Goal: Contribute content

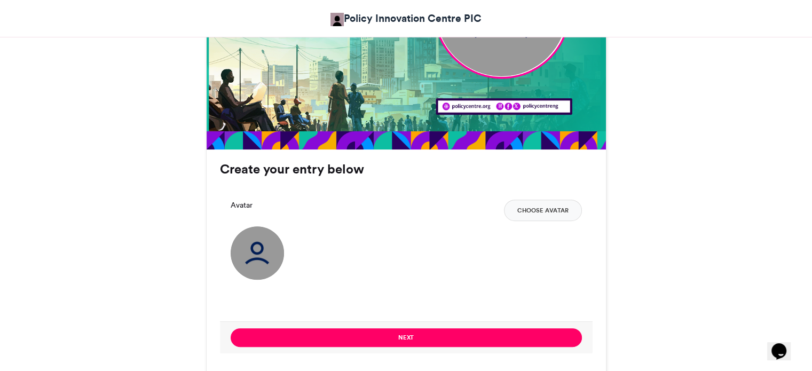
scroll to position [622, 0]
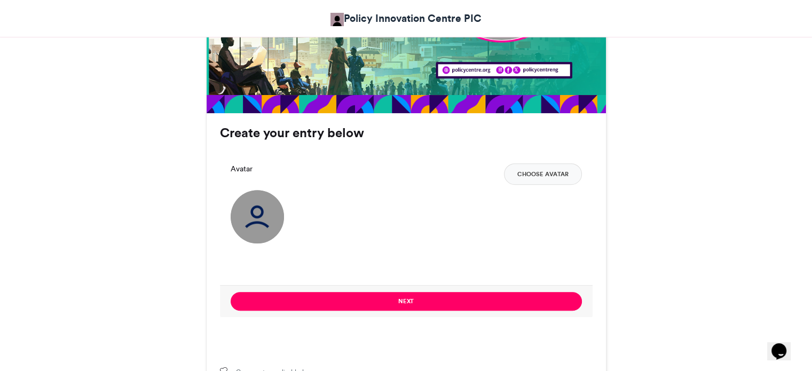
click at [252, 215] on img at bounding box center [257, 216] width 53 height 53
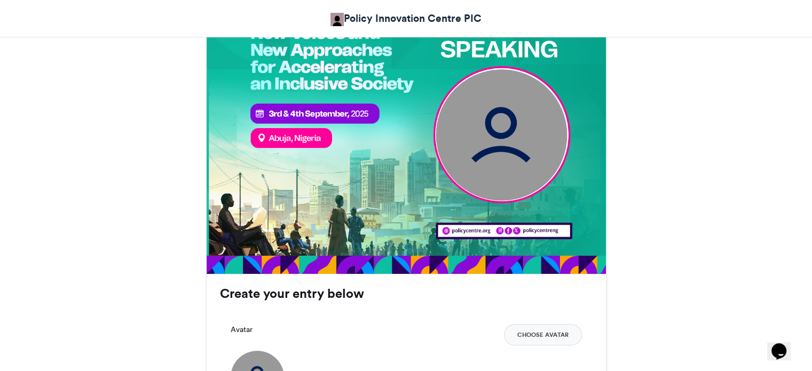
scroll to position [459, 0]
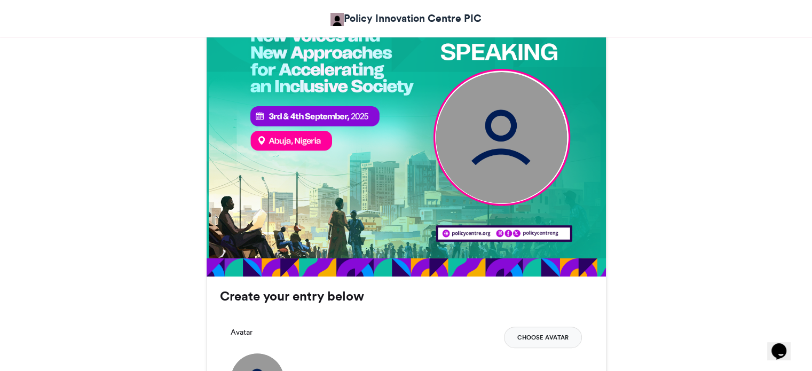
click at [532, 331] on button "Choose Avatar" at bounding box center [543, 337] width 78 height 21
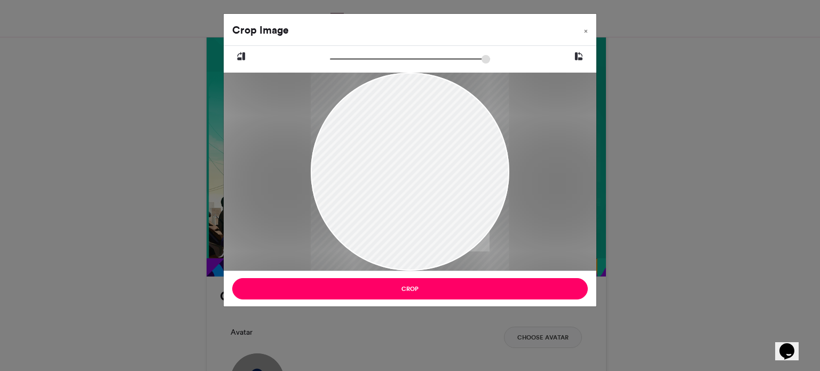
drag, startPoint x: 402, startPoint y: 158, endPoint x: 367, endPoint y: 181, distance: 42.3
click at [367, 181] on div at bounding box center [410, 196] width 198 height 262
drag, startPoint x: 335, startPoint y: 57, endPoint x: 348, endPoint y: 58, distance: 12.9
click at [348, 58] on input "zoom" at bounding box center [410, 59] width 160 height 10
drag, startPoint x: 425, startPoint y: 113, endPoint x: 403, endPoint y: 118, distance: 22.7
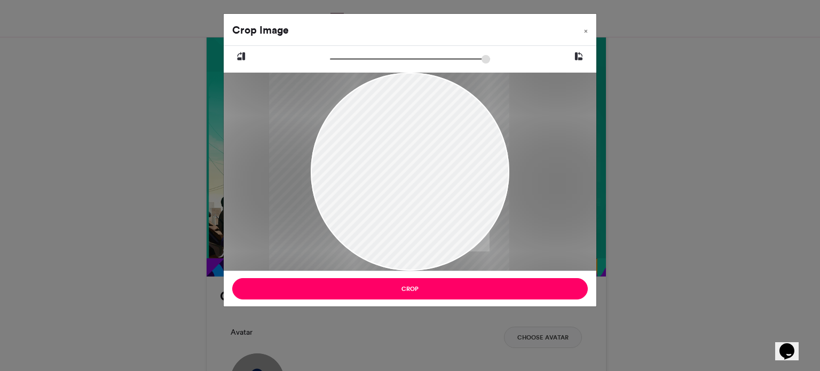
click at [403, 118] on div at bounding box center [389, 205] width 240 height 317
drag, startPoint x: 346, startPoint y: 58, endPoint x: 327, endPoint y: 57, distance: 19.2
type input "******"
click at [330, 57] on input "zoom" at bounding box center [410, 59] width 160 height 10
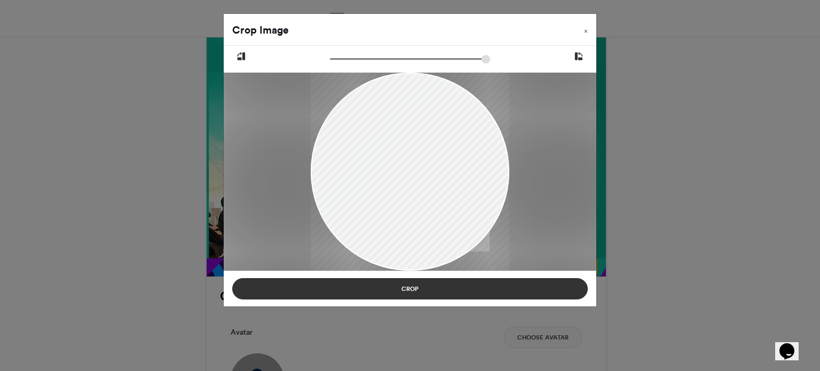
click at [418, 284] on button "Crop" at bounding box center [409, 288] width 355 height 21
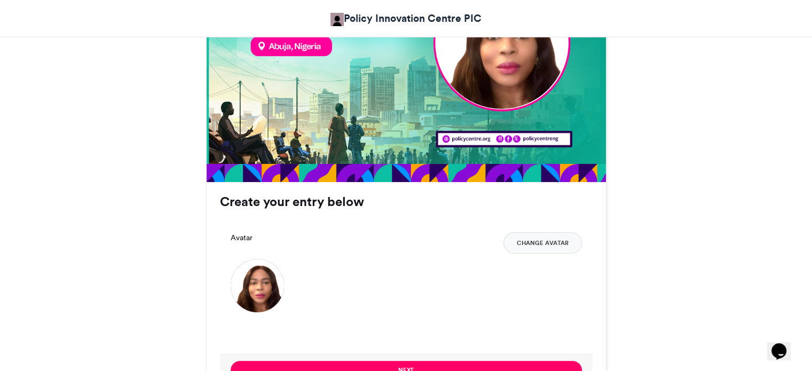
scroll to position [554, 0]
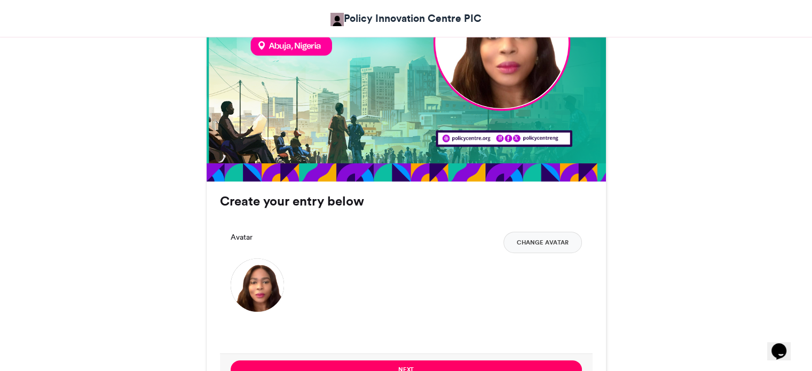
click at [290, 202] on h3 "Create your entry below" at bounding box center [406, 201] width 373 height 13
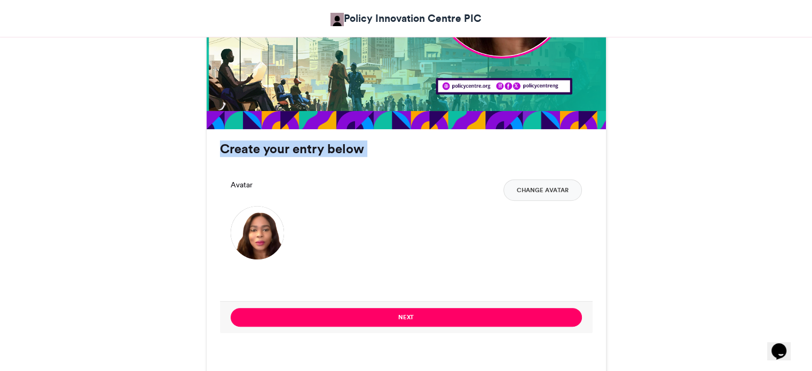
scroll to position [607, 0]
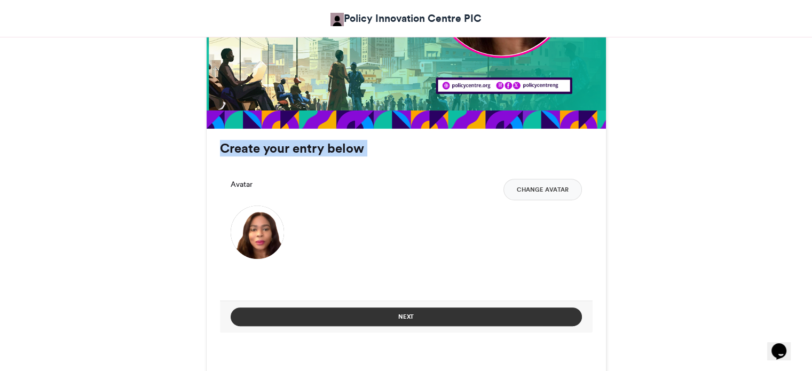
click at [398, 313] on button "Next" at bounding box center [406, 316] width 351 height 19
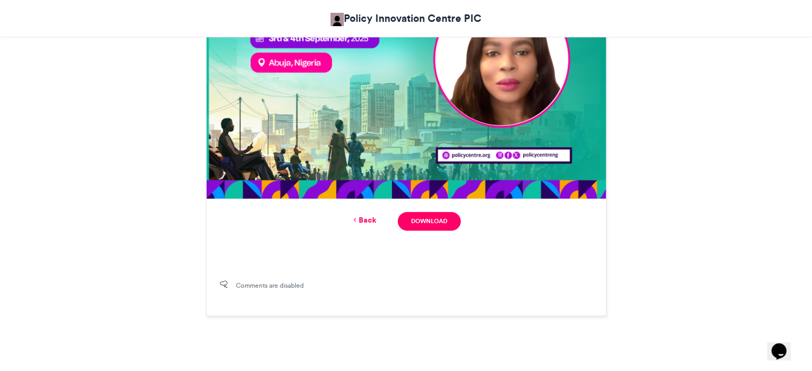
scroll to position [538, 0]
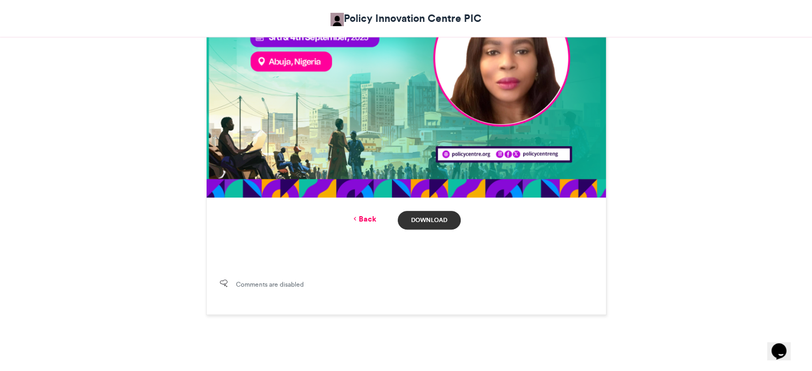
click at [446, 219] on link "Download" at bounding box center [429, 220] width 62 height 19
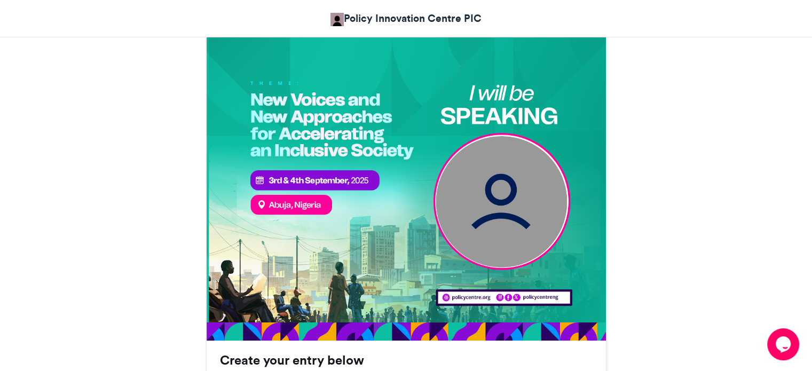
scroll to position [399, 0]
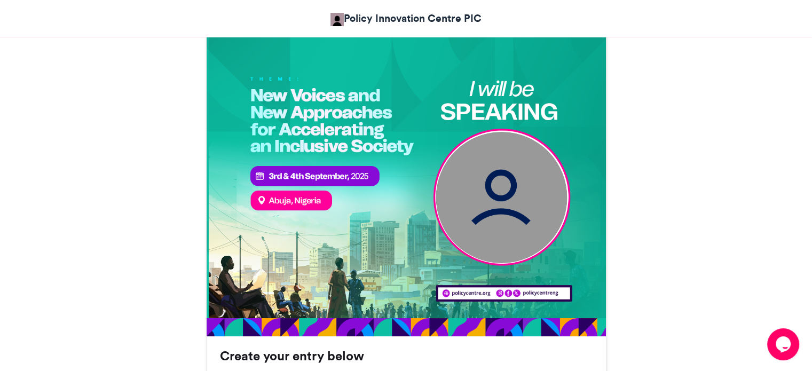
click at [502, 211] on img at bounding box center [501, 196] width 131 height 131
click at [502, 209] on img at bounding box center [501, 196] width 131 height 131
click at [500, 209] on img at bounding box center [501, 196] width 131 height 131
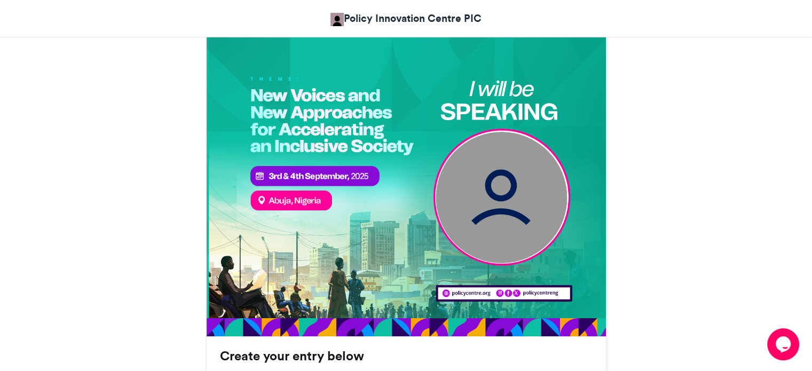
click at [500, 209] on img at bounding box center [501, 196] width 131 height 131
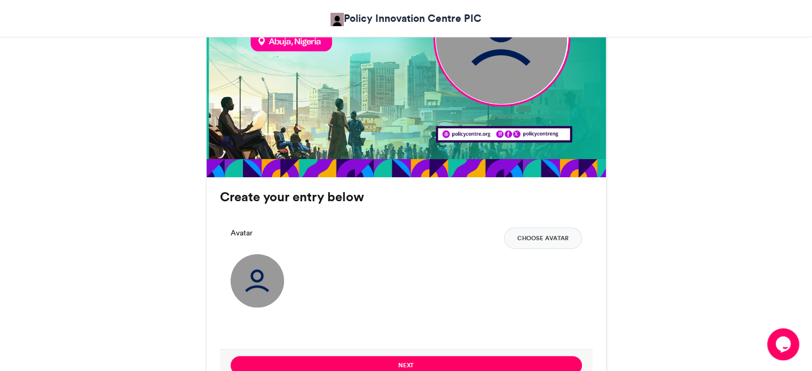
scroll to position [557, 0]
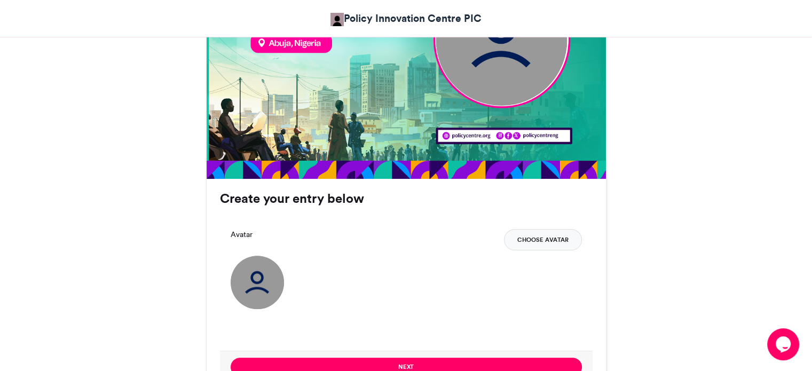
click at [544, 240] on button "Choose Avatar" at bounding box center [543, 239] width 78 height 21
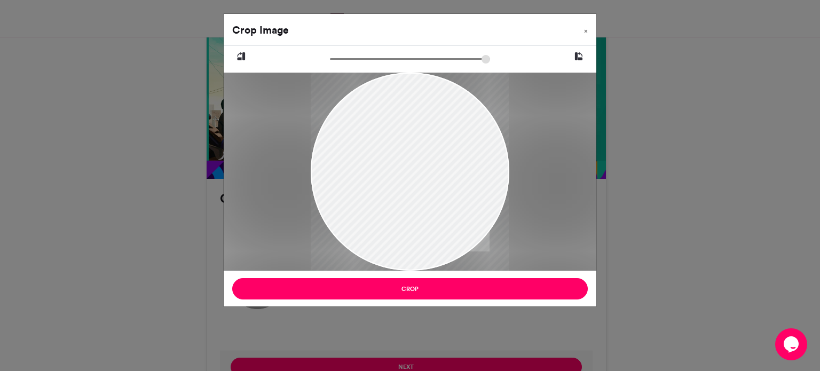
drag, startPoint x: 408, startPoint y: 159, endPoint x: 384, endPoint y: 191, distance: 40.5
click at [384, 191] on div at bounding box center [410, 202] width 198 height 262
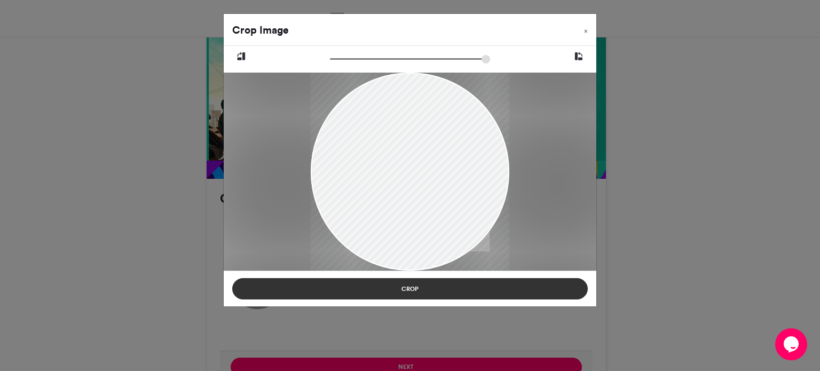
click at [412, 288] on button "Crop" at bounding box center [409, 288] width 355 height 21
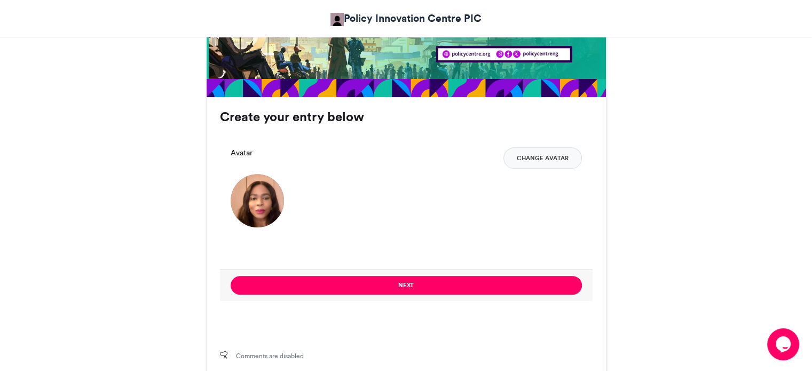
scroll to position [638, 0]
click at [536, 160] on button "Change Avatar" at bounding box center [542, 157] width 78 height 21
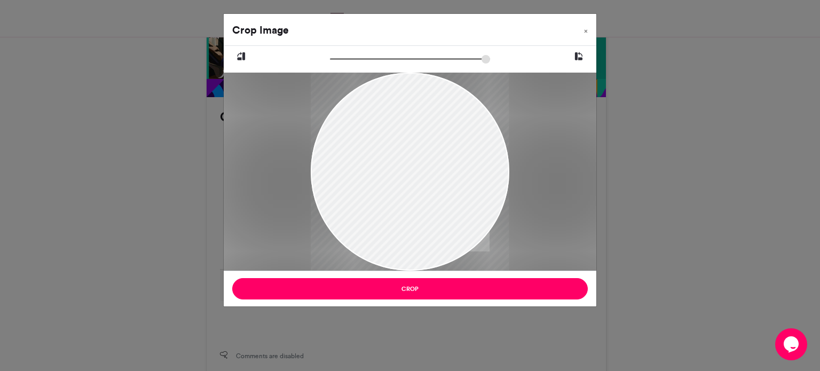
drag, startPoint x: 381, startPoint y: 140, endPoint x: 356, endPoint y: 172, distance: 40.3
click at [356, 172] on div at bounding box center [410, 203] width 198 height 262
drag, startPoint x: 484, startPoint y: 202, endPoint x: 476, endPoint y: 203, distance: 7.5
click at [476, 203] on div at bounding box center [410, 204] width 198 height 262
drag, startPoint x: 433, startPoint y: 217, endPoint x: 396, endPoint y: 198, distance: 42.0
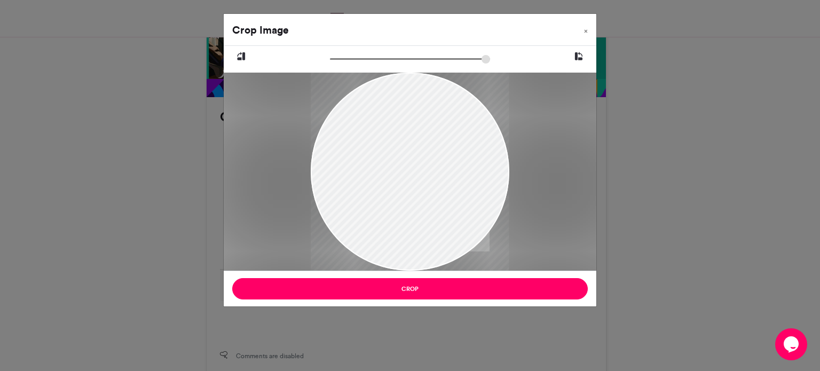
click at [396, 198] on div at bounding box center [410, 184] width 198 height 262
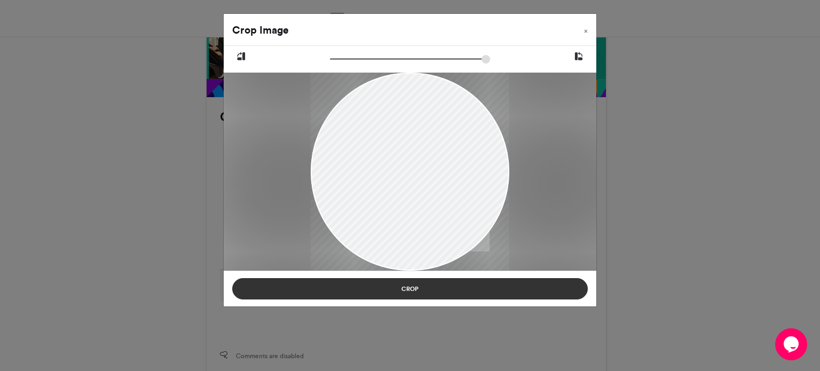
click at [416, 290] on button "Crop" at bounding box center [409, 288] width 355 height 21
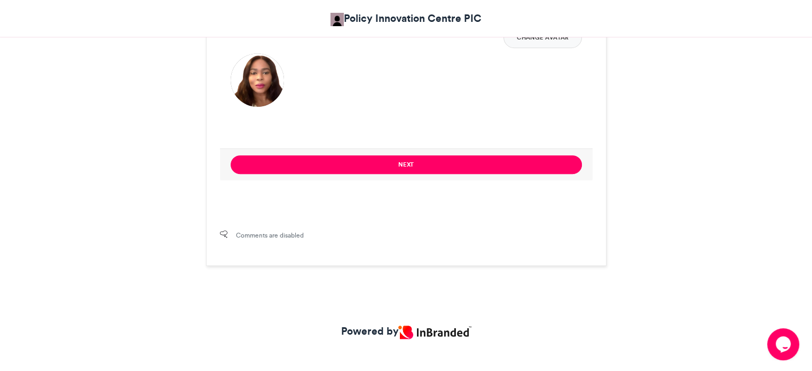
scroll to position [764, 0]
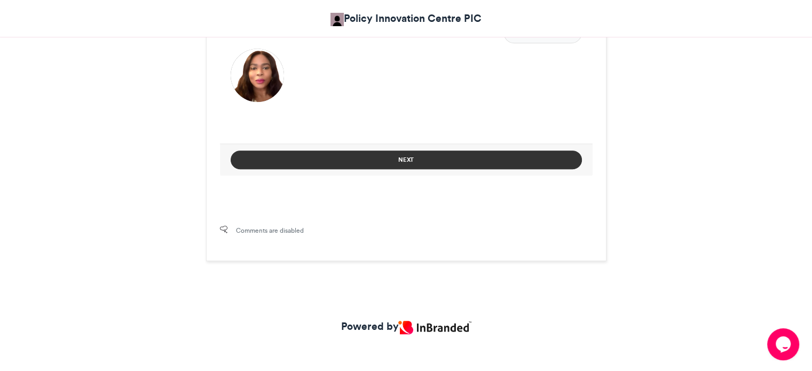
click at [404, 160] on button "Next" at bounding box center [406, 160] width 351 height 19
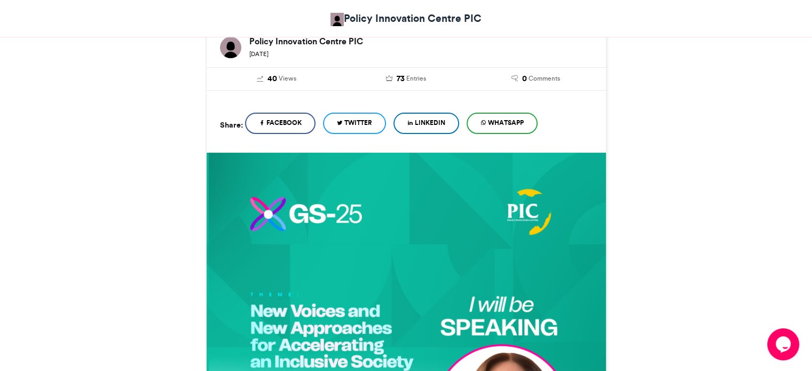
scroll to position [181, 0]
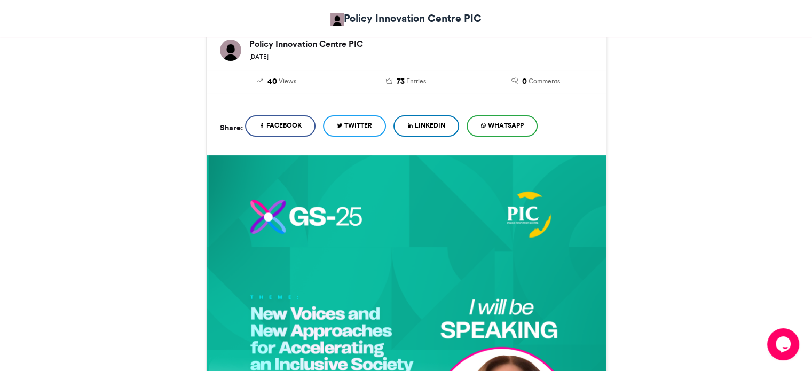
click at [435, 123] on span "LinkedIn" at bounding box center [430, 126] width 30 height 10
